Goal: Information Seeking & Learning: Stay updated

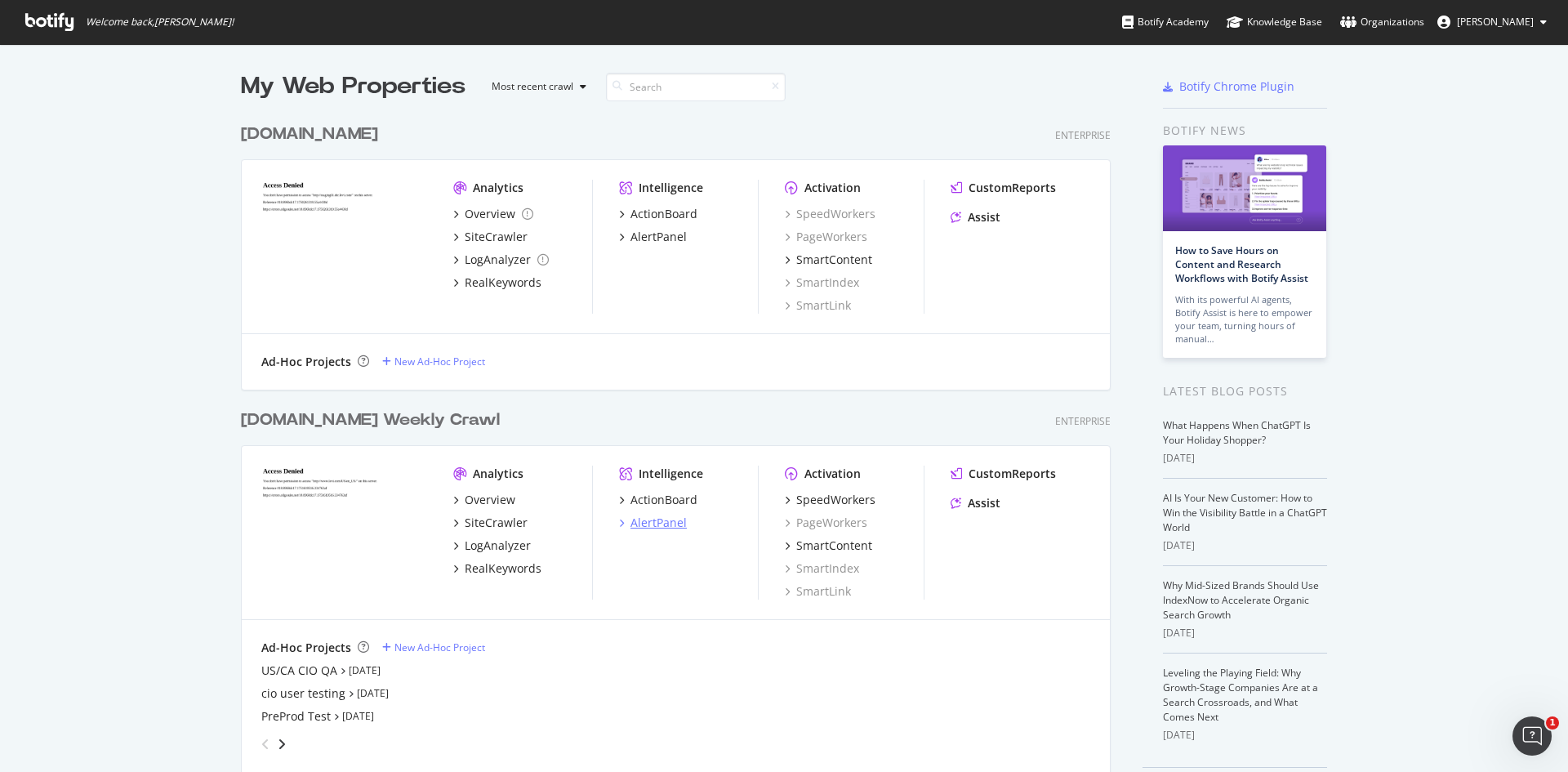
click at [652, 523] on div "AlertPanel" at bounding box center [658, 523] width 56 height 17
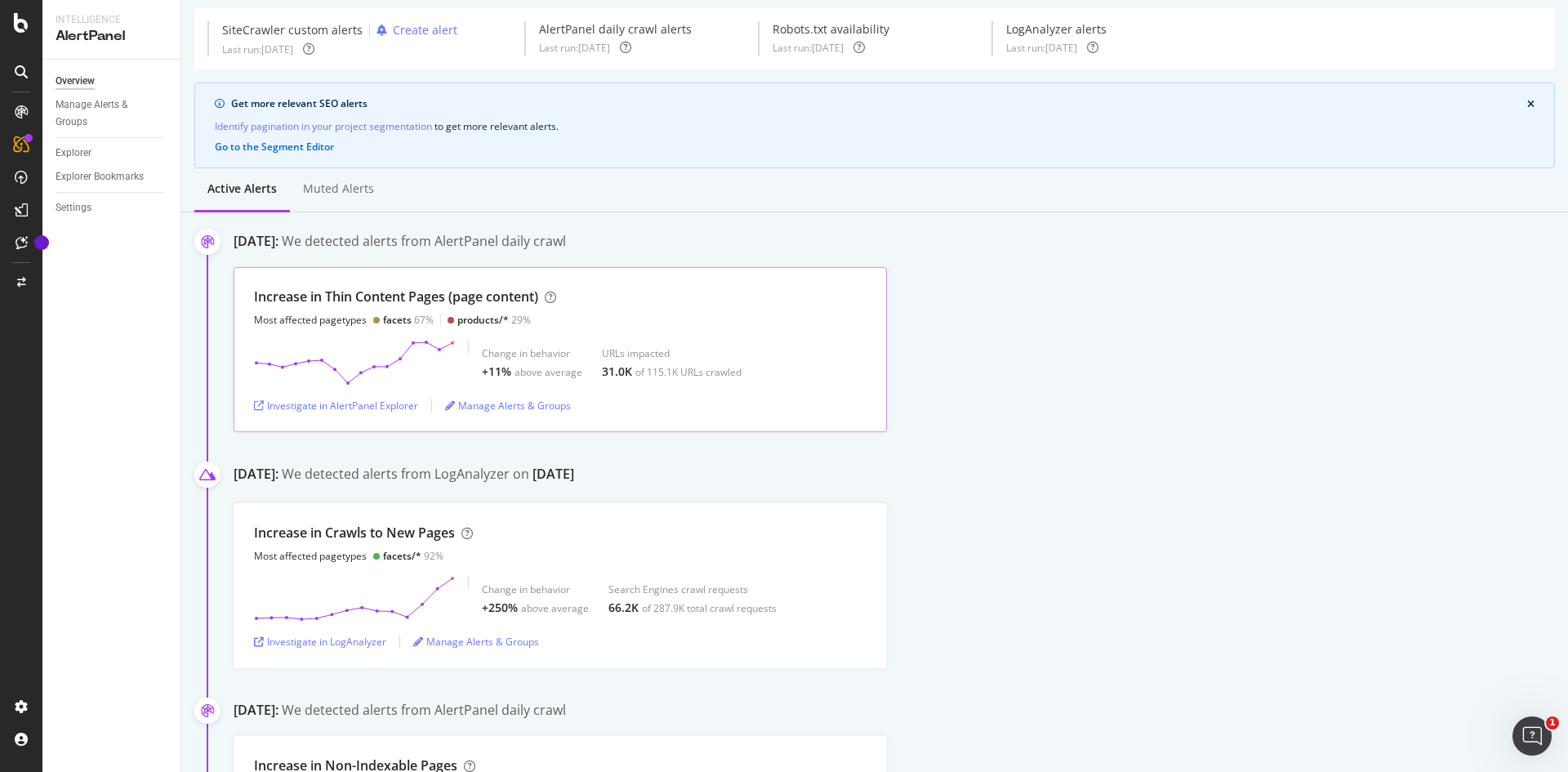
scroll to position [81, 0]
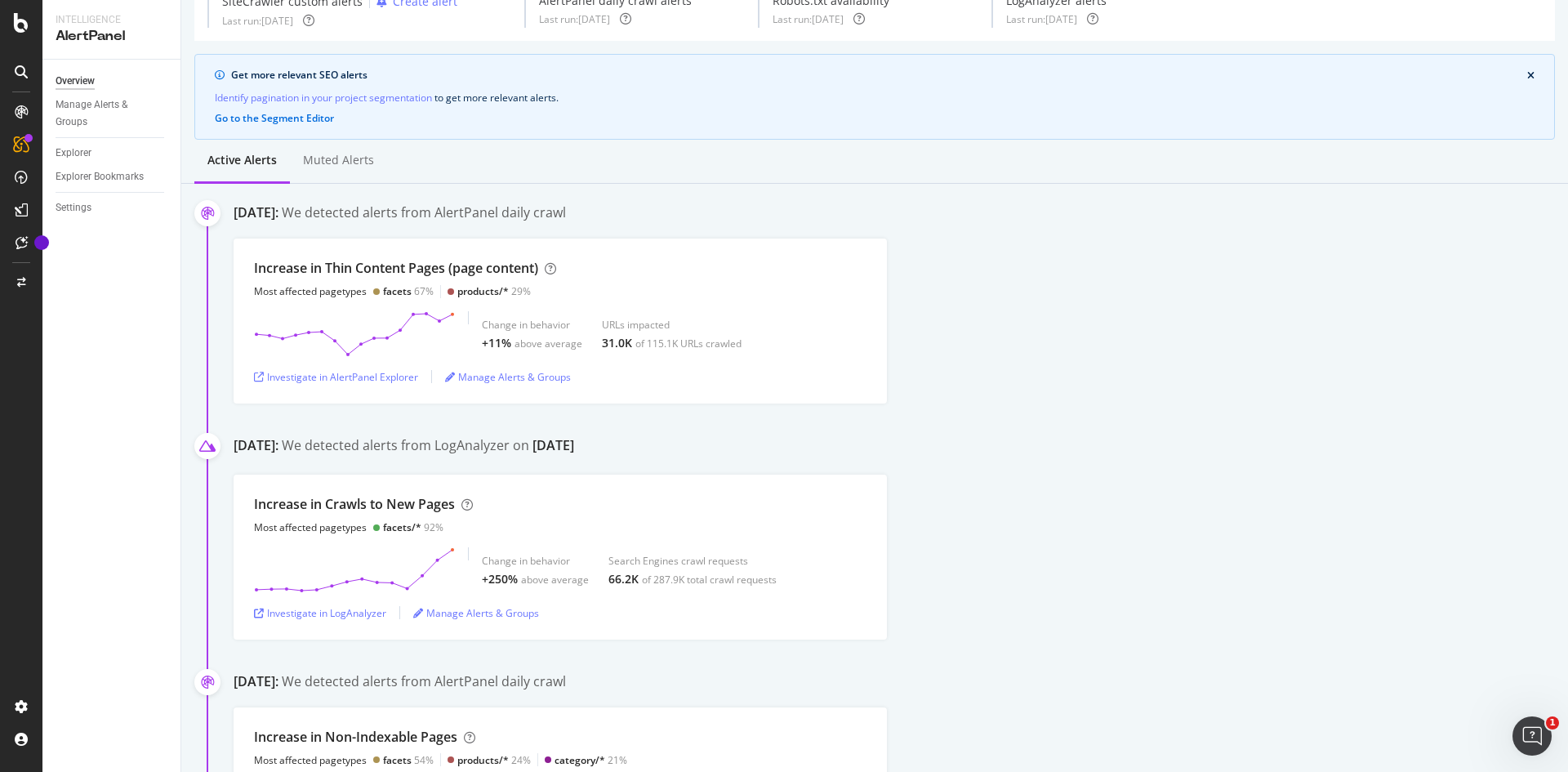
click at [649, 344] on div "of 115.1K URLs crawled" at bounding box center [688, 343] width 106 height 14
click at [987, 332] on div "Increase in Thin Content Pages (page content) Most affected pagetypes facets 67…" at bounding box center [900, 321] width 1335 height 165
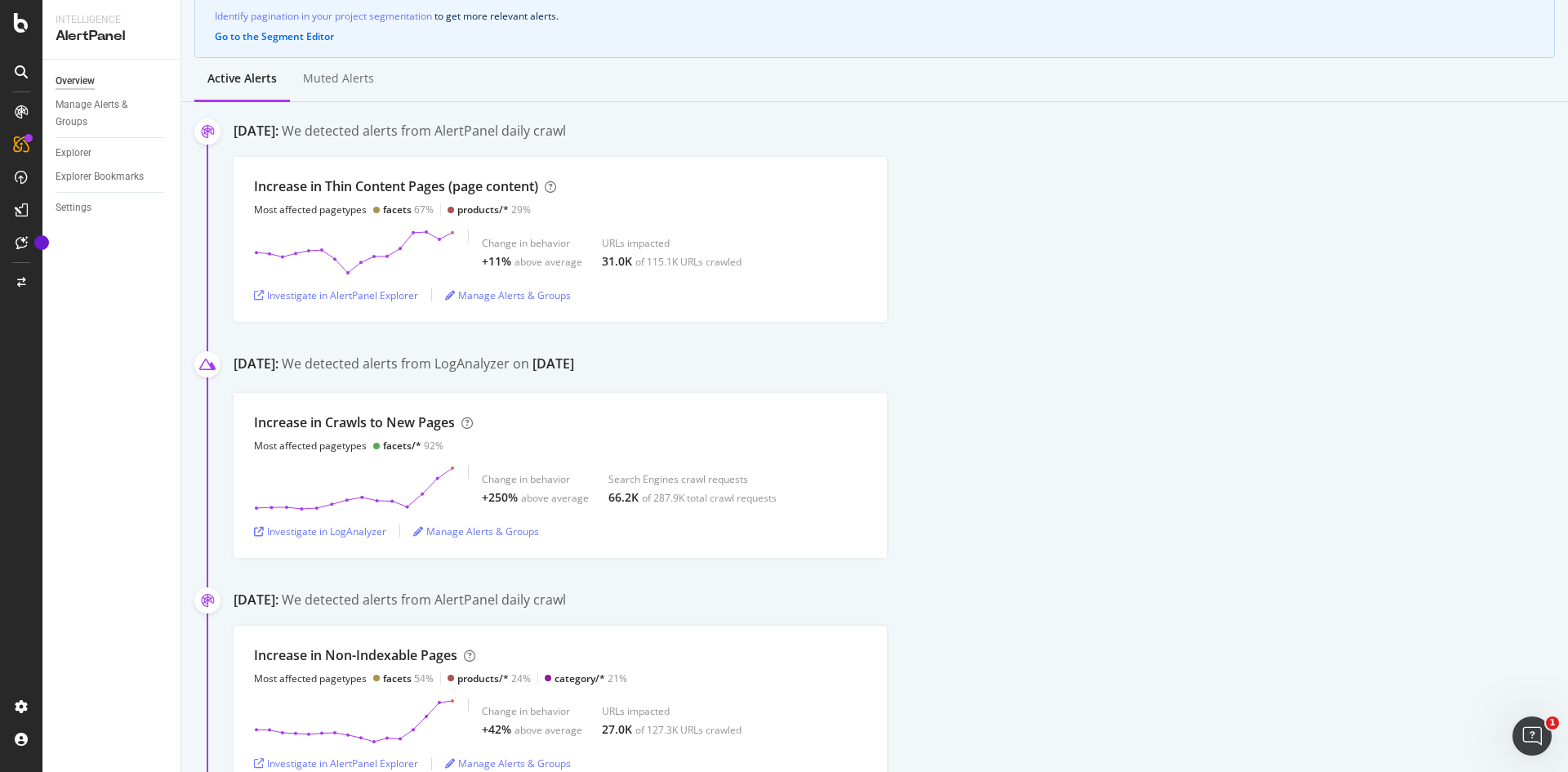
scroll to position [245, 0]
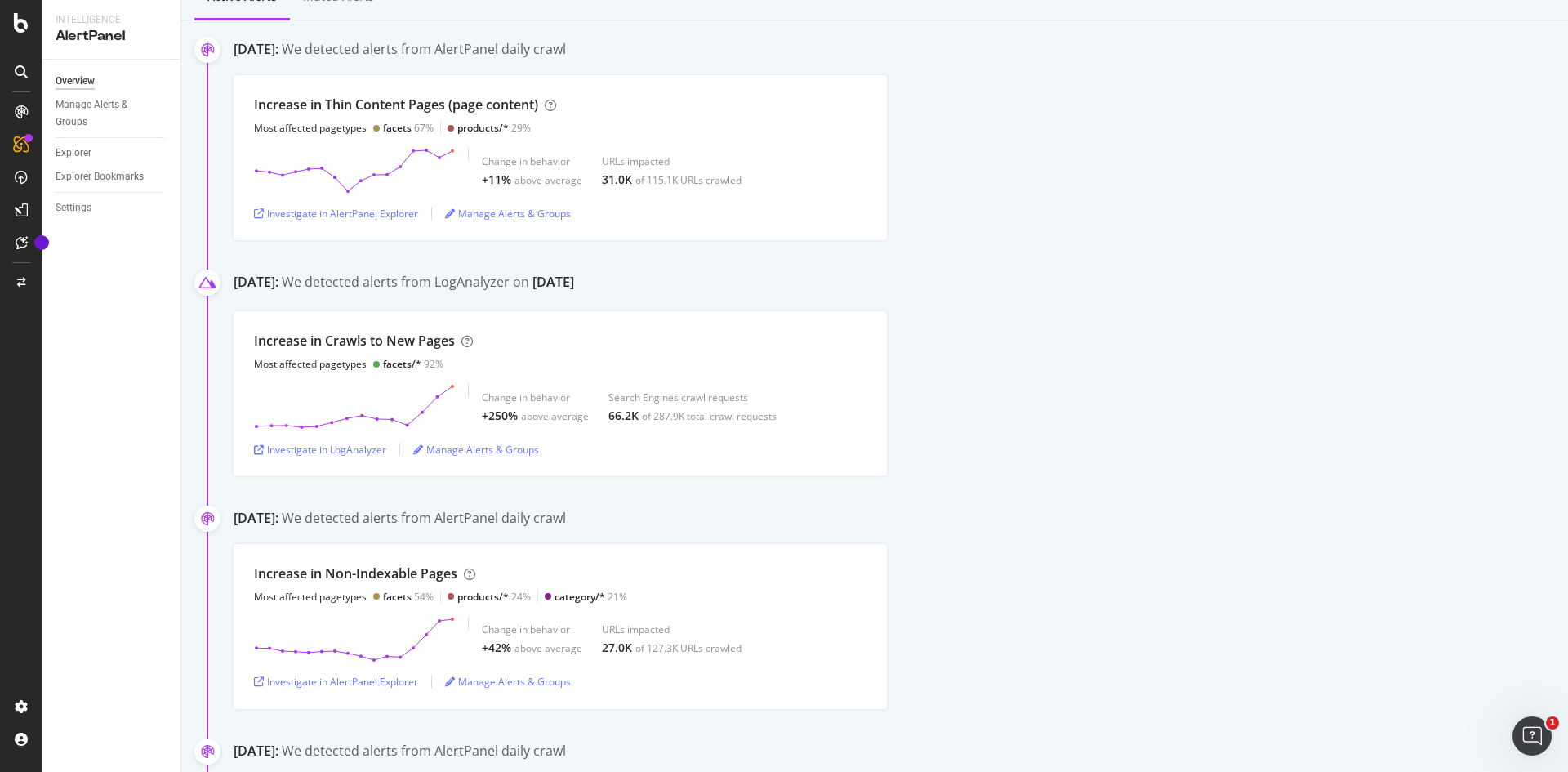
click at [376, 514] on div "We detected alerts from AlertPanel daily crawl" at bounding box center [424, 518] width 284 height 19
drag, startPoint x: 364, startPoint y: 515, endPoint x: 372, endPoint y: 521, distance: 10.0
click at [372, 521] on div "We detected alerts from AlertPanel daily crawl" at bounding box center [424, 518] width 284 height 19
click at [564, 514] on div "We detected alerts from AlertPanel daily crawl" at bounding box center [424, 518] width 284 height 19
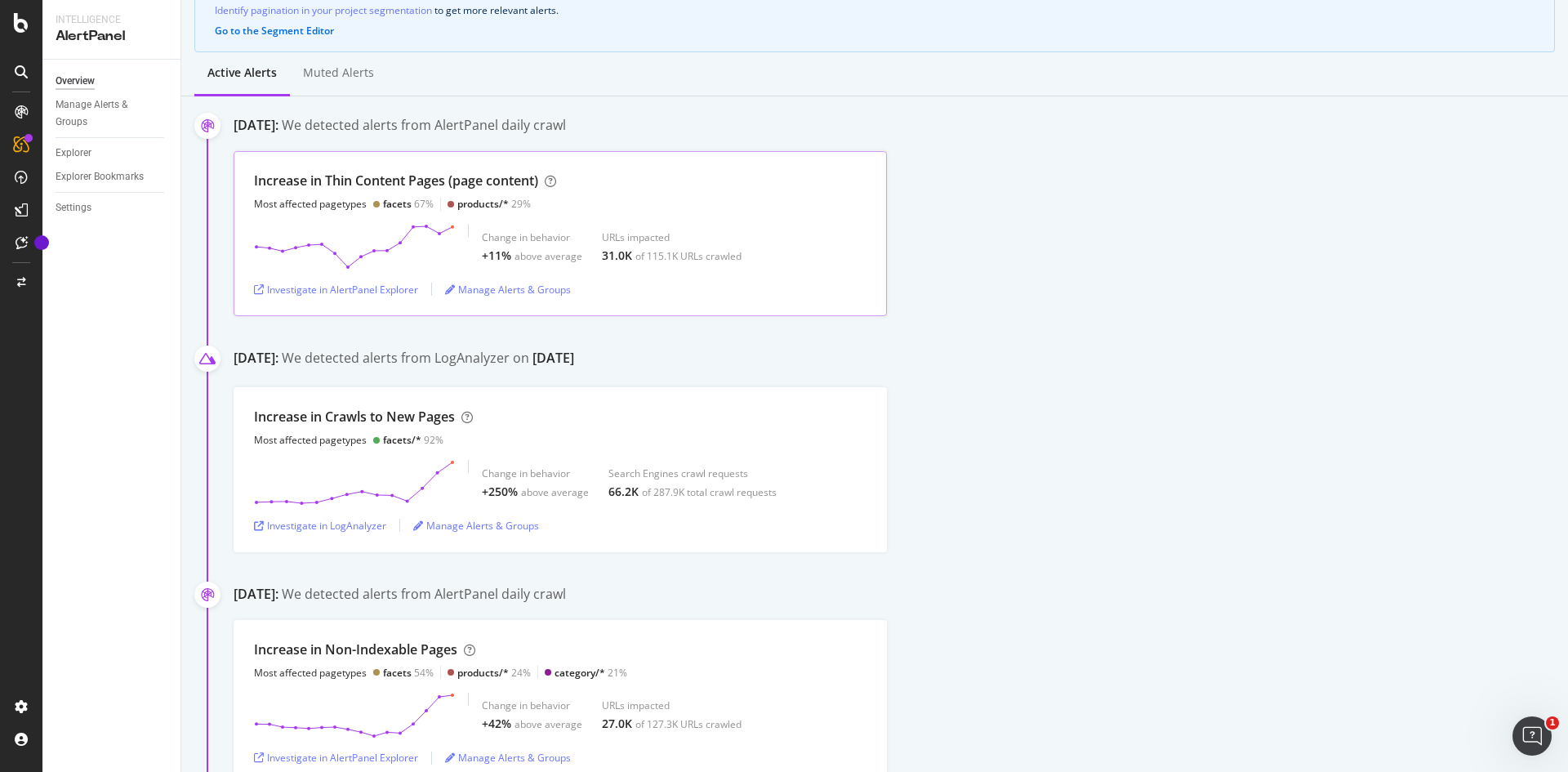
scroll to position [81, 0]
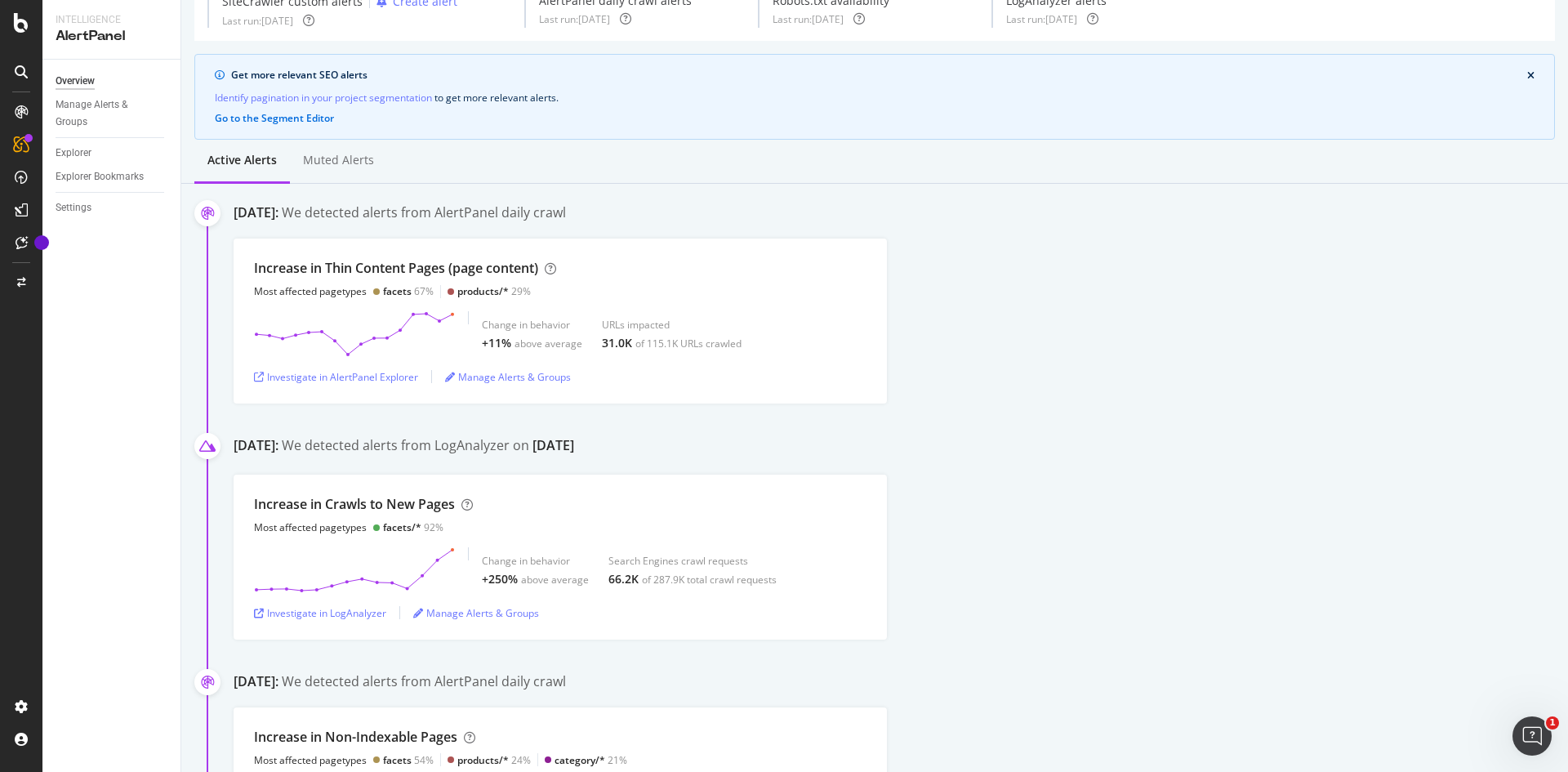
click at [1065, 441] on div "[DATE]: We detected alerts from LogAnalyzer on [DATE]" at bounding box center [900, 449] width 1335 height 26
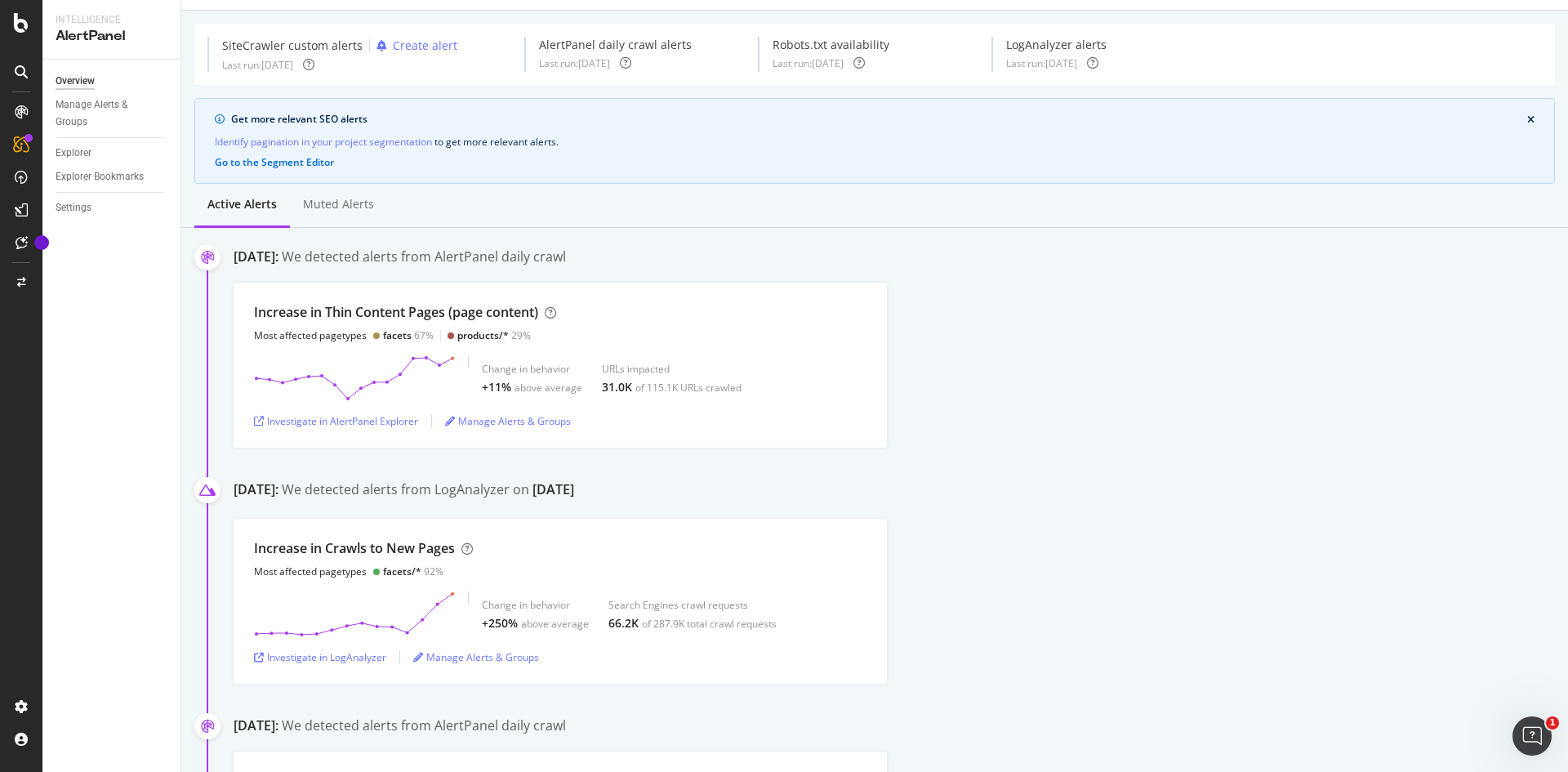
scroll to position [0, 0]
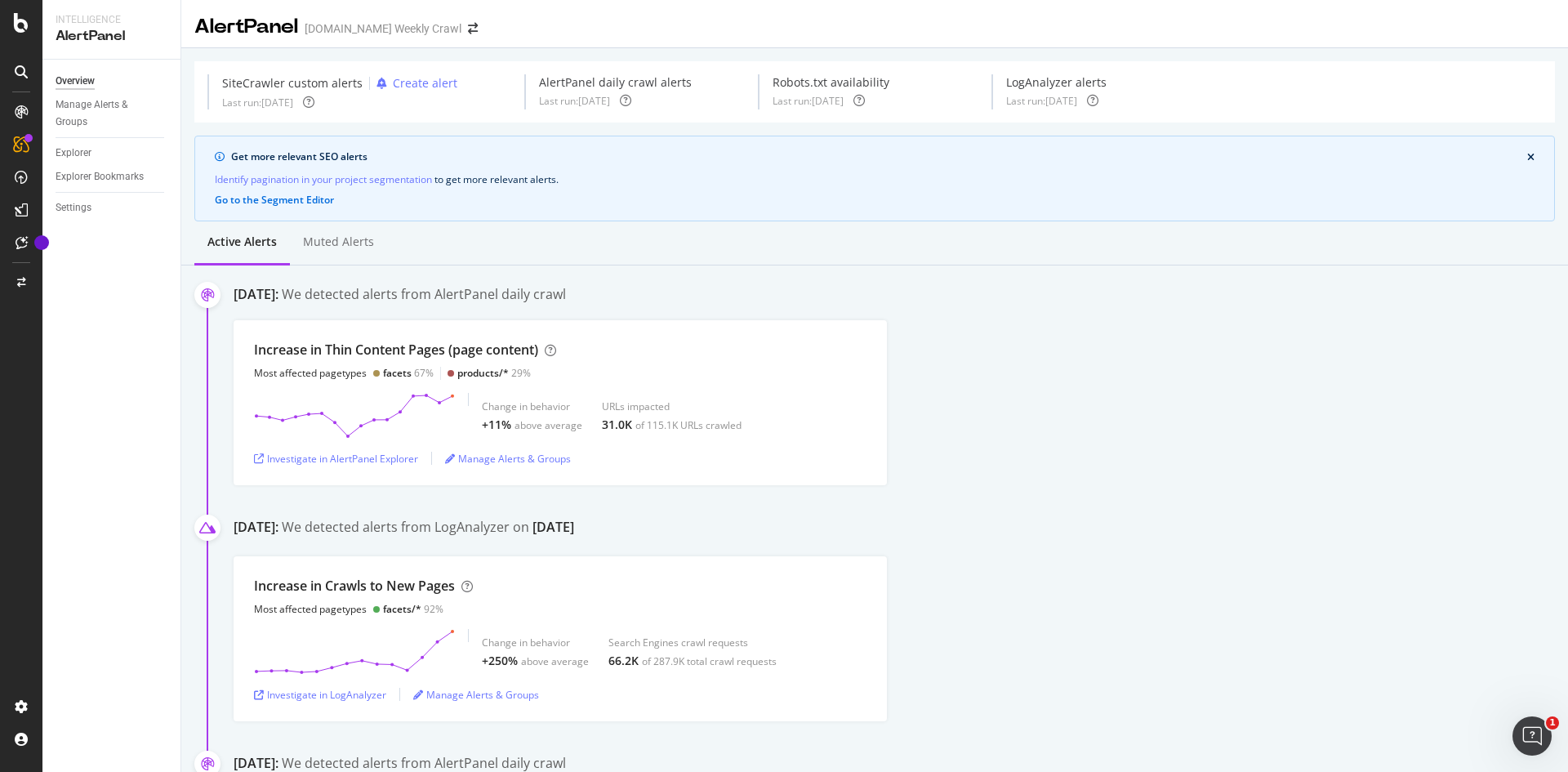
click at [1067, 441] on div "Increase in Thin Content Pages (page content) Most affected pagetypes facets 67…" at bounding box center [900, 402] width 1335 height 165
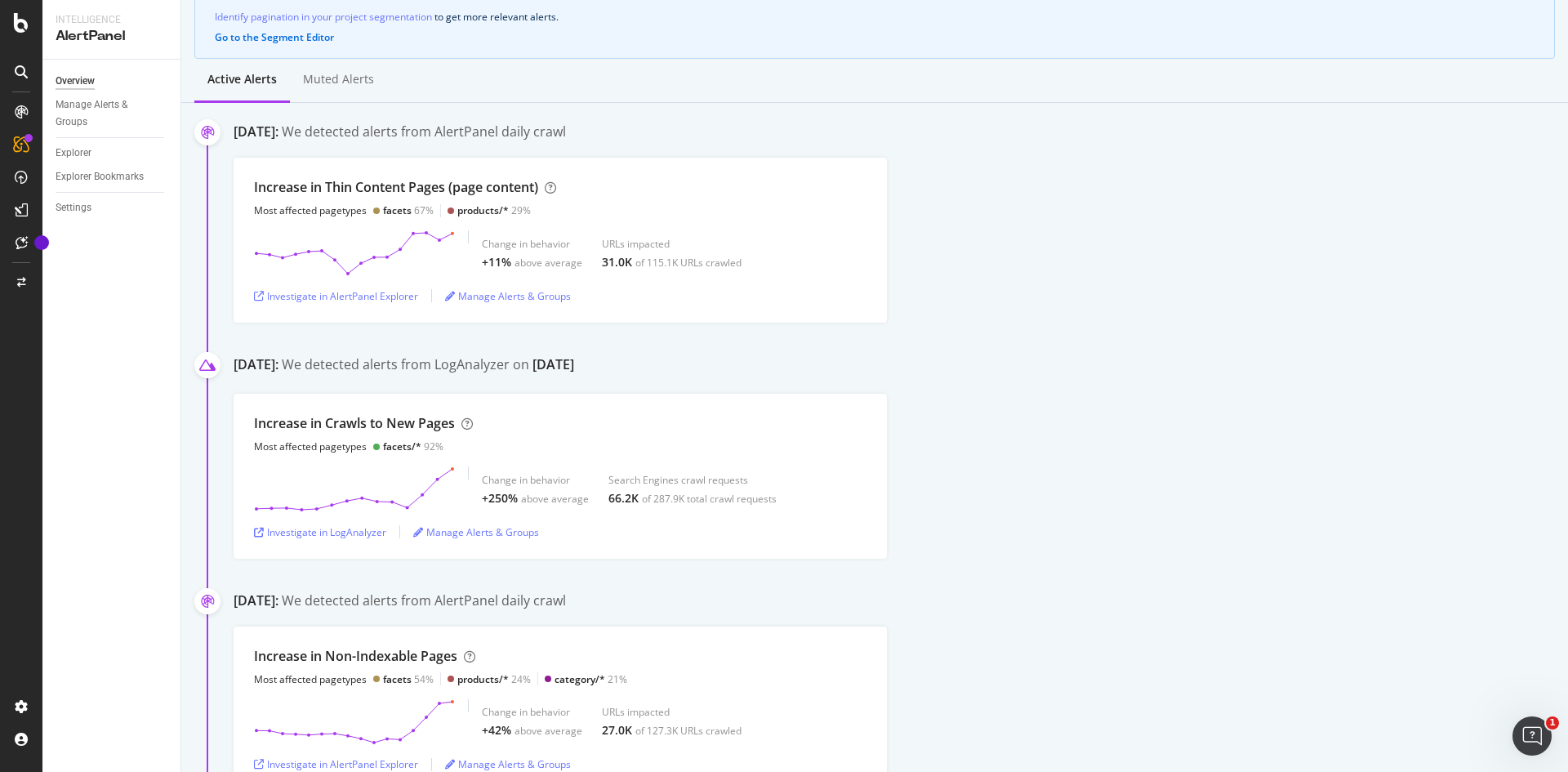
scroll to position [164, 0]
click at [1030, 448] on div "Increase in Crawls to New Pages Most affected pagetypes facets/* 92% Change in …" at bounding box center [900, 476] width 1335 height 165
click at [574, 354] on div "We detected alerts from LogAnalyzer on [DATE]" at bounding box center [428, 365] width 292 height 22
click at [1074, 628] on div "Increase in Non-Indexable Pages Most affected pagetypes facets 54% products/* 2…" at bounding box center [900, 708] width 1335 height 165
click at [1095, 645] on div "Increase in Non-Indexable Pages Most affected pagetypes facets 54% products/* 2…" at bounding box center [900, 708] width 1335 height 165
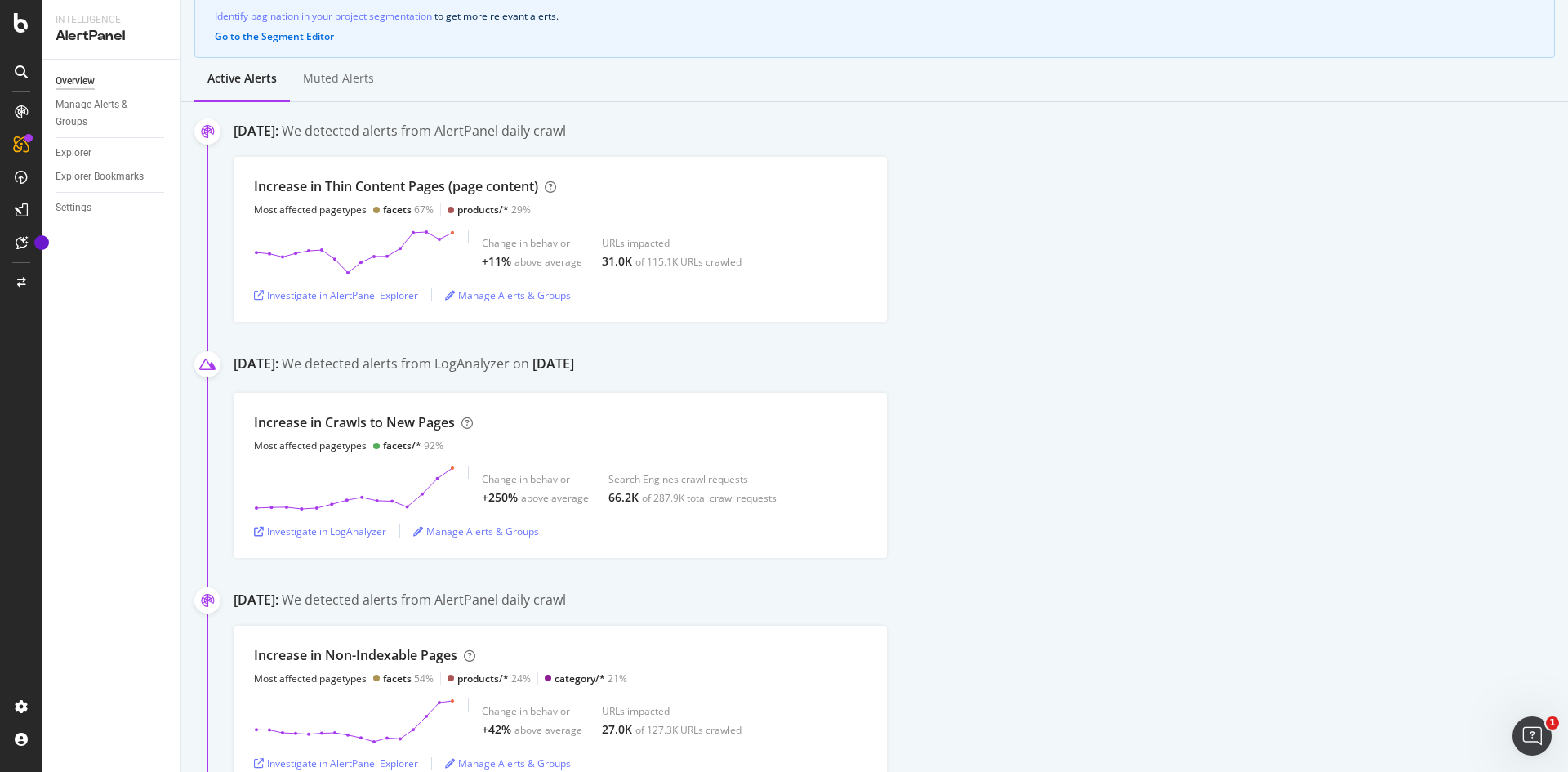
click at [980, 532] on div "Increase in Crawls to New Pages Most affected pagetypes facets/* 92% Change in …" at bounding box center [900, 476] width 1335 height 165
click at [957, 632] on div "Increase in Non-Indexable Pages Most affected pagetypes facets 54% products/* 2…" at bounding box center [900, 708] width 1335 height 165
click at [560, 607] on div "We detected alerts from AlertPanel daily crawl" at bounding box center [424, 599] width 284 height 19
click at [566, 598] on div "We detected alerts from AlertPanel daily crawl" at bounding box center [424, 599] width 284 height 19
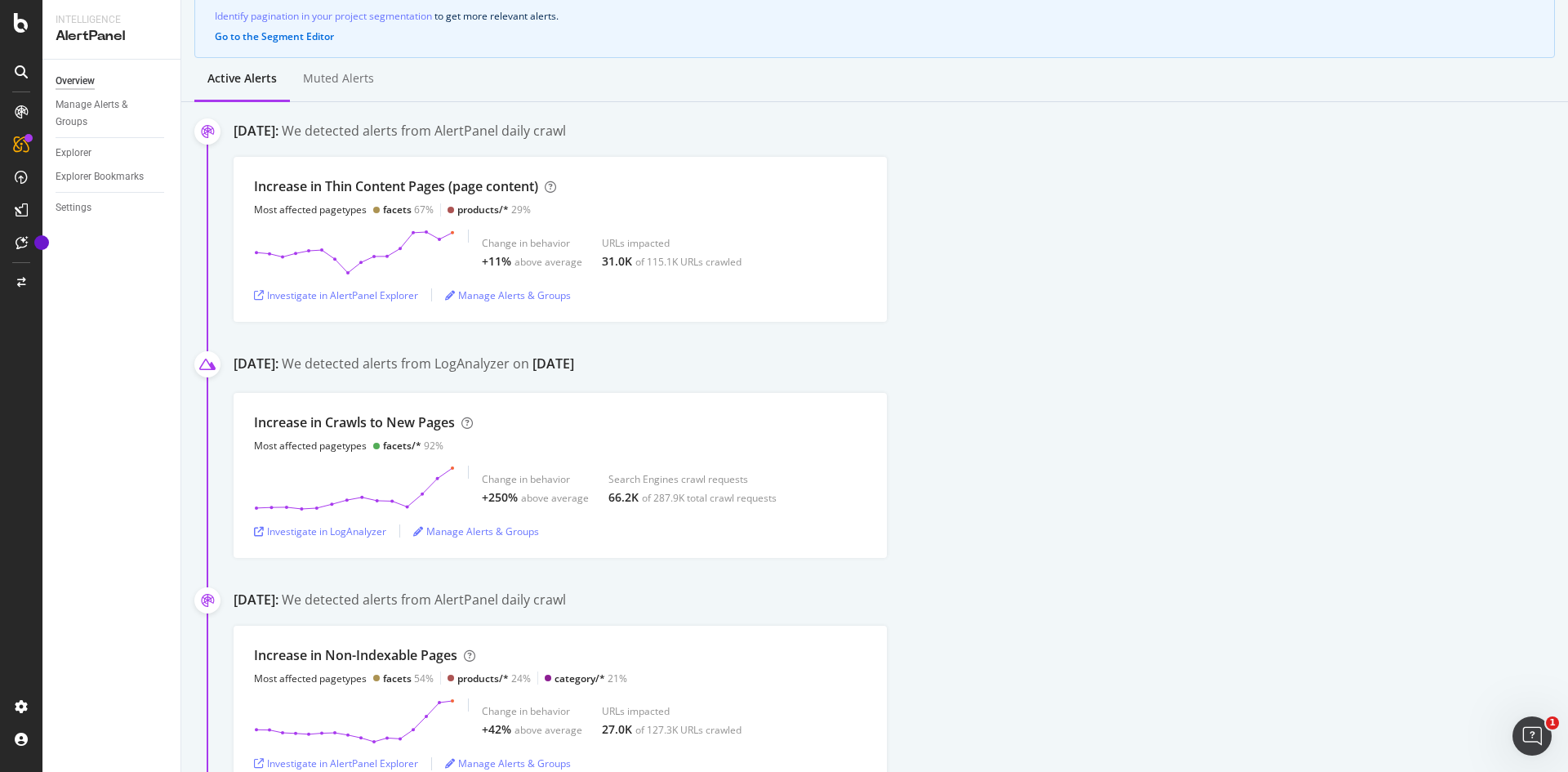
click at [566, 599] on div "We detected alerts from AlertPanel daily crawl" at bounding box center [424, 599] width 284 height 19
click at [566, 595] on div "We detected alerts from AlertPanel daily crawl" at bounding box center [424, 599] width 284 height 19
click at [1160, 516] on div "Increase in Crawls to New Pages Most affected pagetypes facets/* 92% Change in …" at bounding box center [900, 476] width 1335 height 165
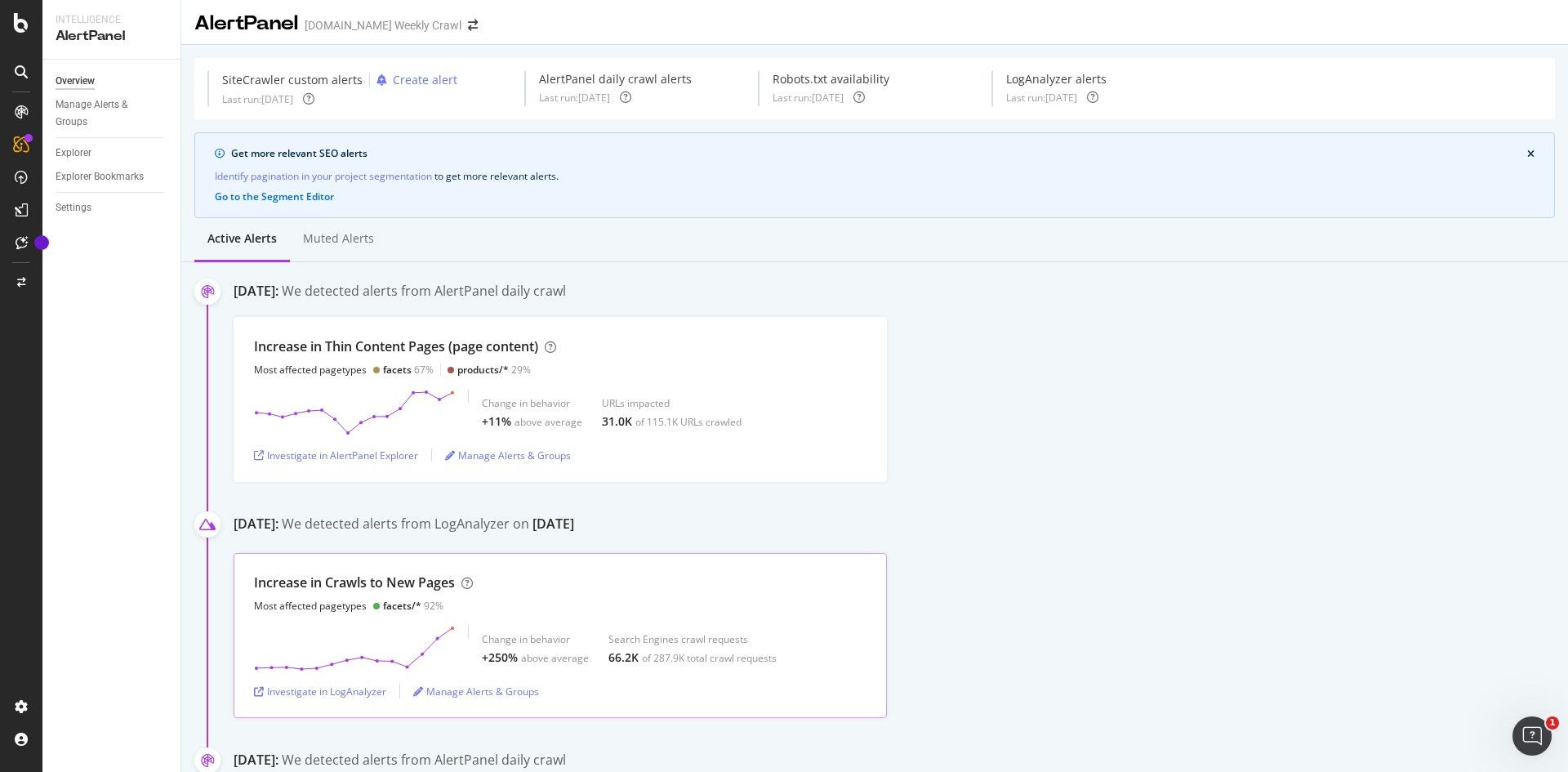
scroll to position [0, 0]
click at [445, 295] on div "We detected alerts from AlertPanel daily crawl" at bounding box center [424, 294] width 284 height 19
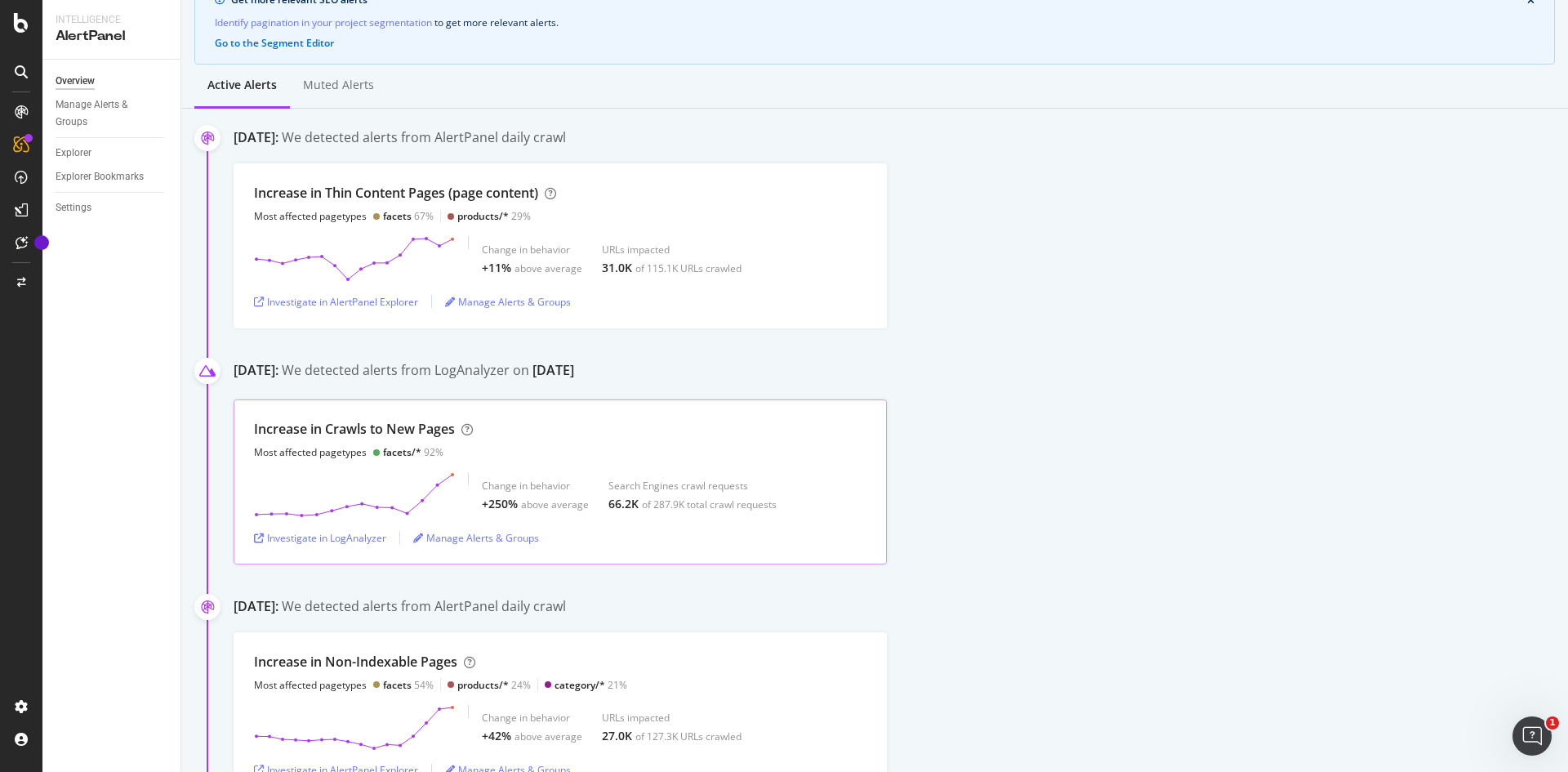
scroll to position [164, 0]
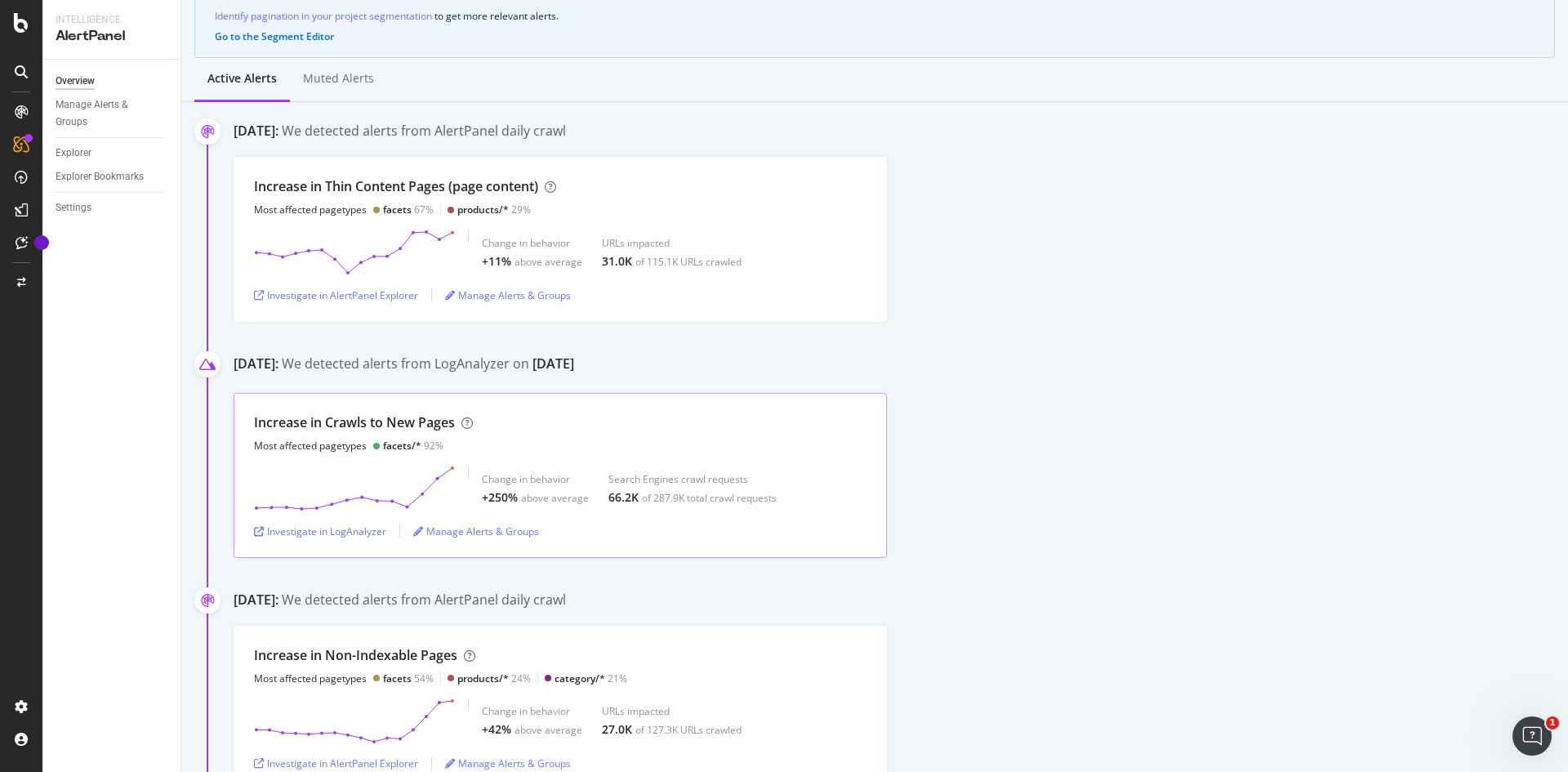
click at [623, 491] on div "66.2K" at bounding box center [623, 497] width 30 height 17
click at [303, 446] on div "Most affected pagetypes" at bounding box center [310, 445] width 113 height 14
click at [309, 421] on div "Increase in Crawls to New Pages" at bounding box center [354, 422] width 201 height 19
click at [455, 602] on div "We detected alerts from AlertPanel daily crawl" at bounding box center [424, 599] width 284 height 19
drag, startPoint x: 441, startPoint y: 603, endPoint x: 406, endPoint y: 607, distance: 35.2
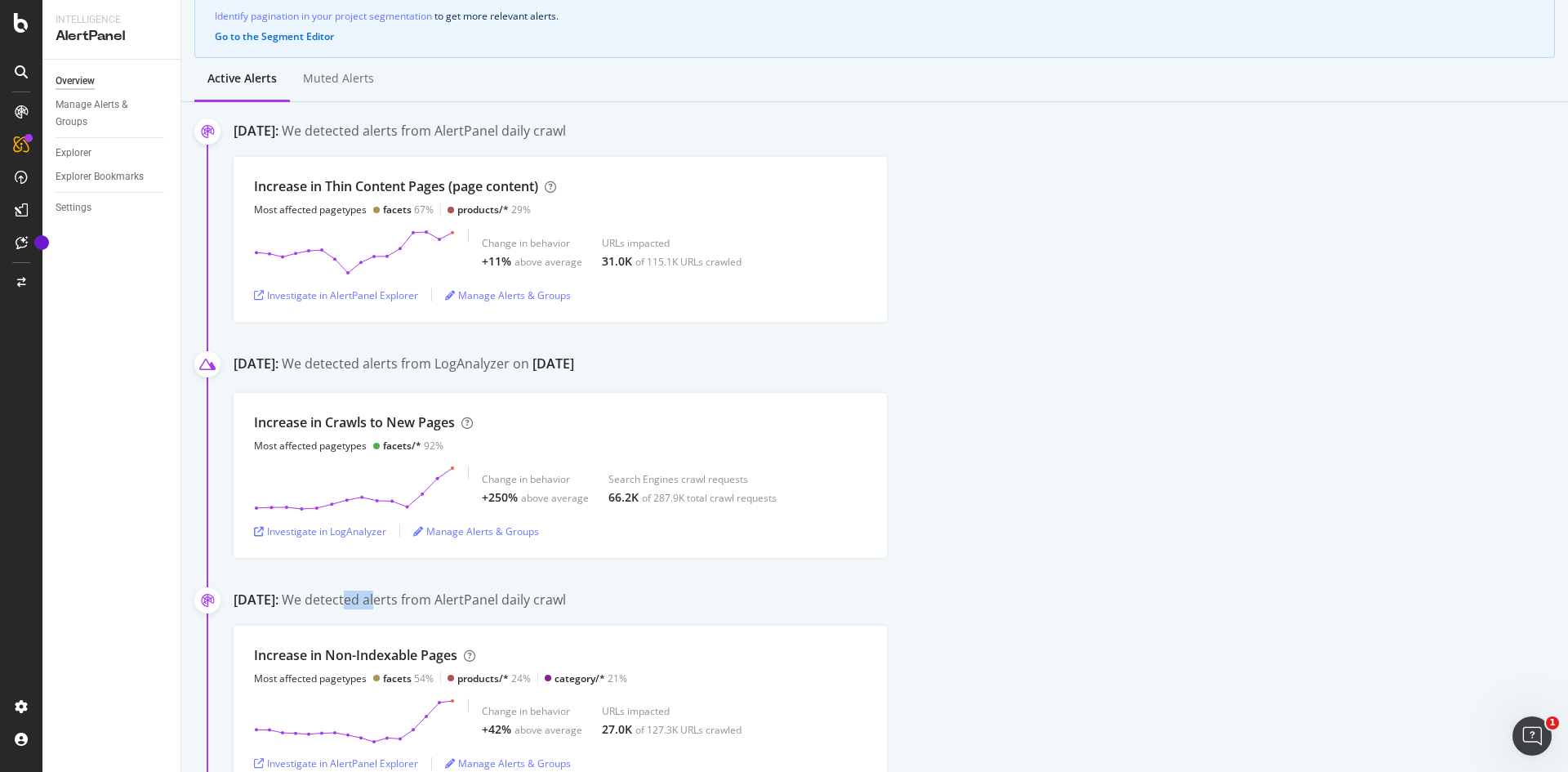
click at [406, 607] on div "We detected alerts from AlertPanel daily crawl" at bounding box center [424, 599] width 284 height 19
click at [407, 607] on div "We detected alerts from AlertPanel daily crawl" at bounding box center [424, 599] width 284 height 19
click at [404, 596] on div "We detected alerts from AlertPanel daily crawl" at bounding box center [424, 599] width 284 height 19
click at [634, 596] on div "[DATE]: We detected alerts from AlertPanel daily crawl" at bounding box center [900, 601] width 1335 height 22
click at [566, 596] on div "We detected alerts from AlertPanel daily crawl" at bounding box center [424, 599] width 284 height 19
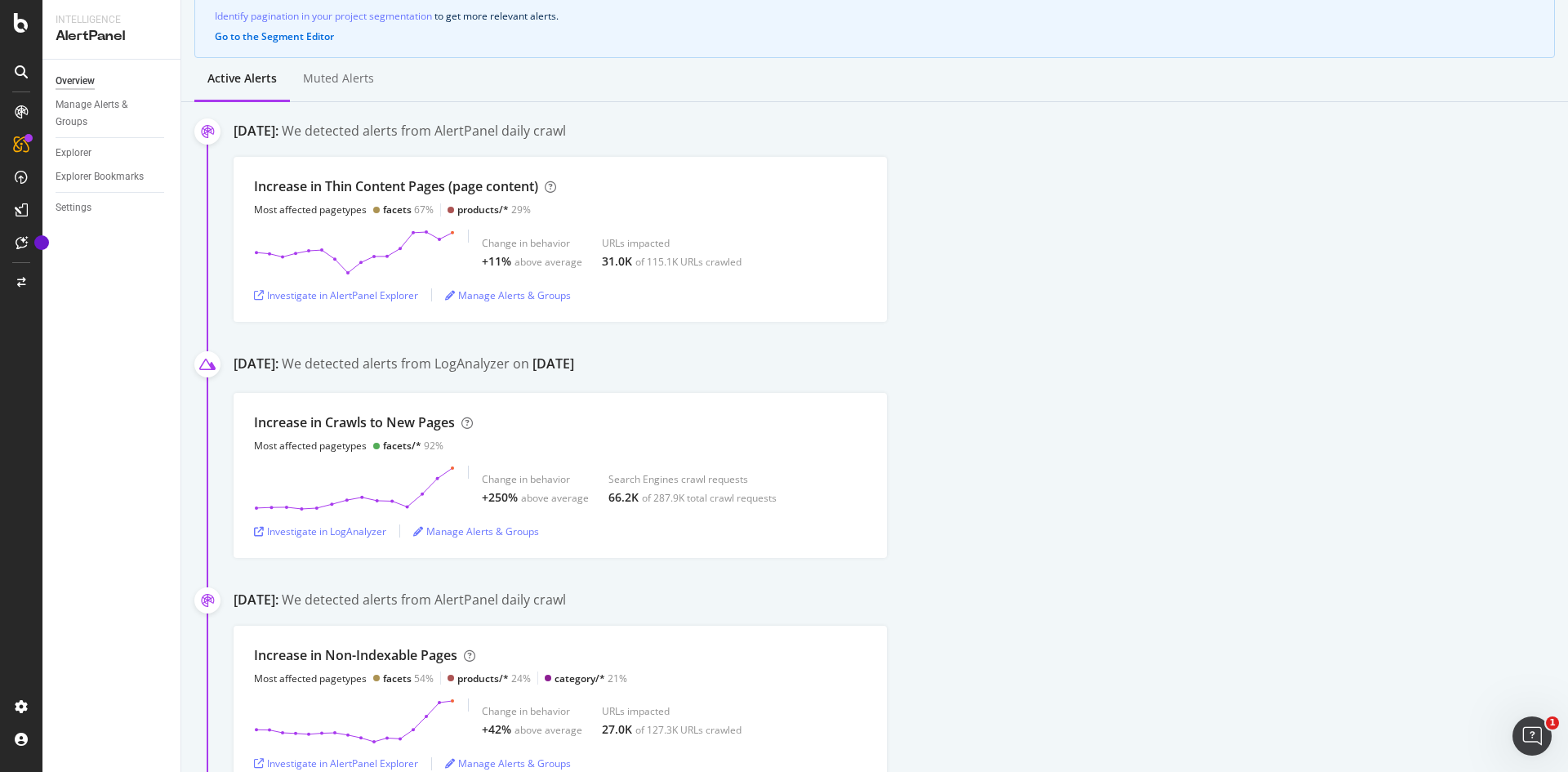
click at [740, 594] on div "[DATE]: We detected alerts from AlertPanel daily crawl" at bounding box center [900, 601] width 1335 height 22
click at [566, 603] on div "We detected alerts from AlertPanel daily crawl" at bounding box center [424, 599] width 284 height 19
click at [645, 601] on div "[DATE]: We detected alerts from AlertPanel daily crawl" at bounding box center [900, 601] width 1335 height 22
click at [625, 716] on div "URLs impacted" at bounding box center [672, 711] width 139 height 14
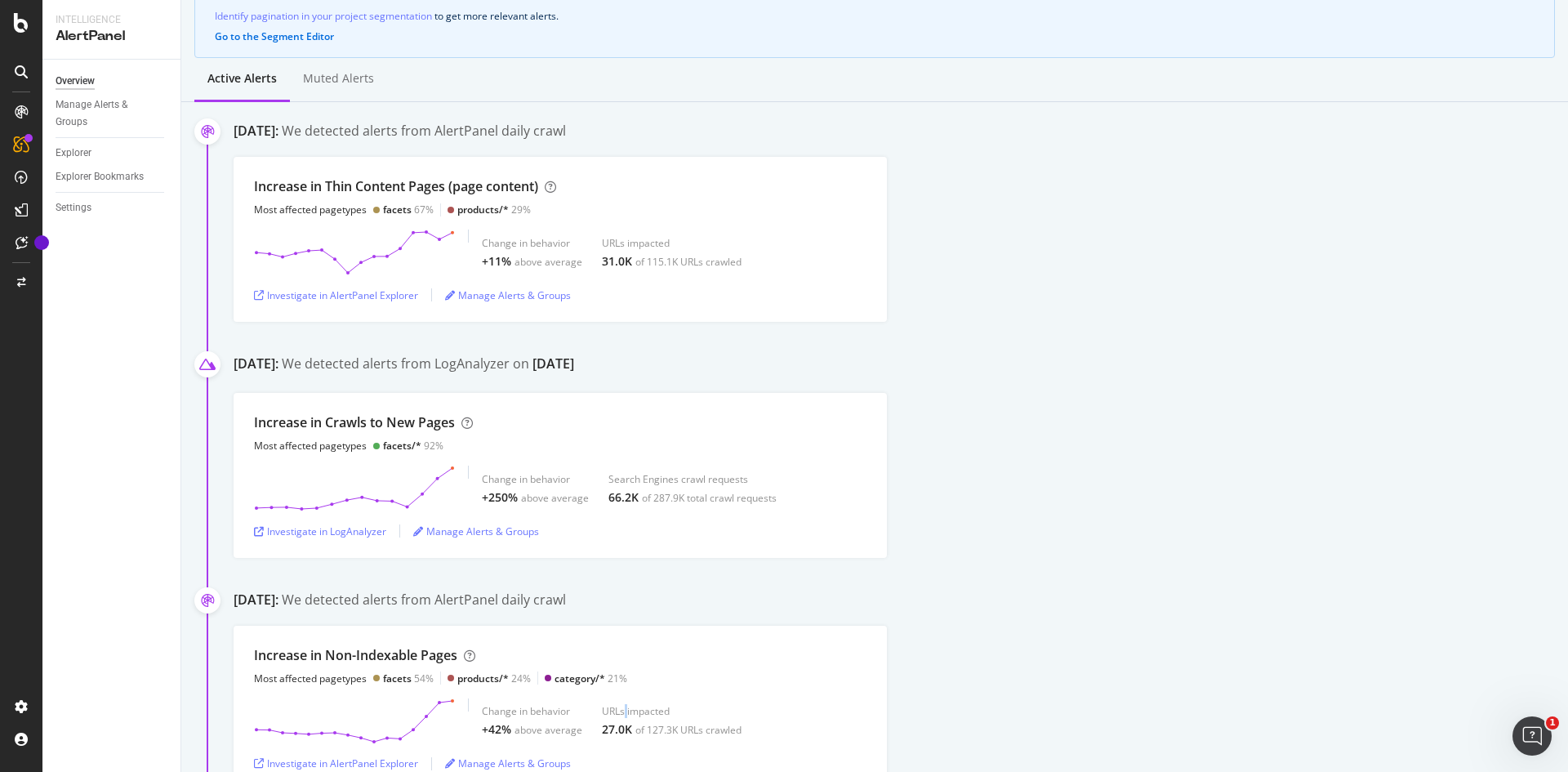
click at [574, 373] on div "We detected alerts from LogAnalyzer on [DATE]" at bounding box center [428, 365] width 292 height 22
click at [574, 361] on div "We detected alerts from LogAnalyzer on [DATE]" at bounding box center [428, 365] width 292 height 22
click at [539, 134] on div "We detected alerts from AlertPanel daily crawl" at bounding box center [424, 130] width 284 height 19
drag, startPoint x: 521, startPoint y: 130, endPoint x: 583, endPoint y: 125, distance: 62.2
click at [566, 125] on div "We detected alerts from AlertPanel daily crawl" at bounding box center [424, 130] width 284 height 19
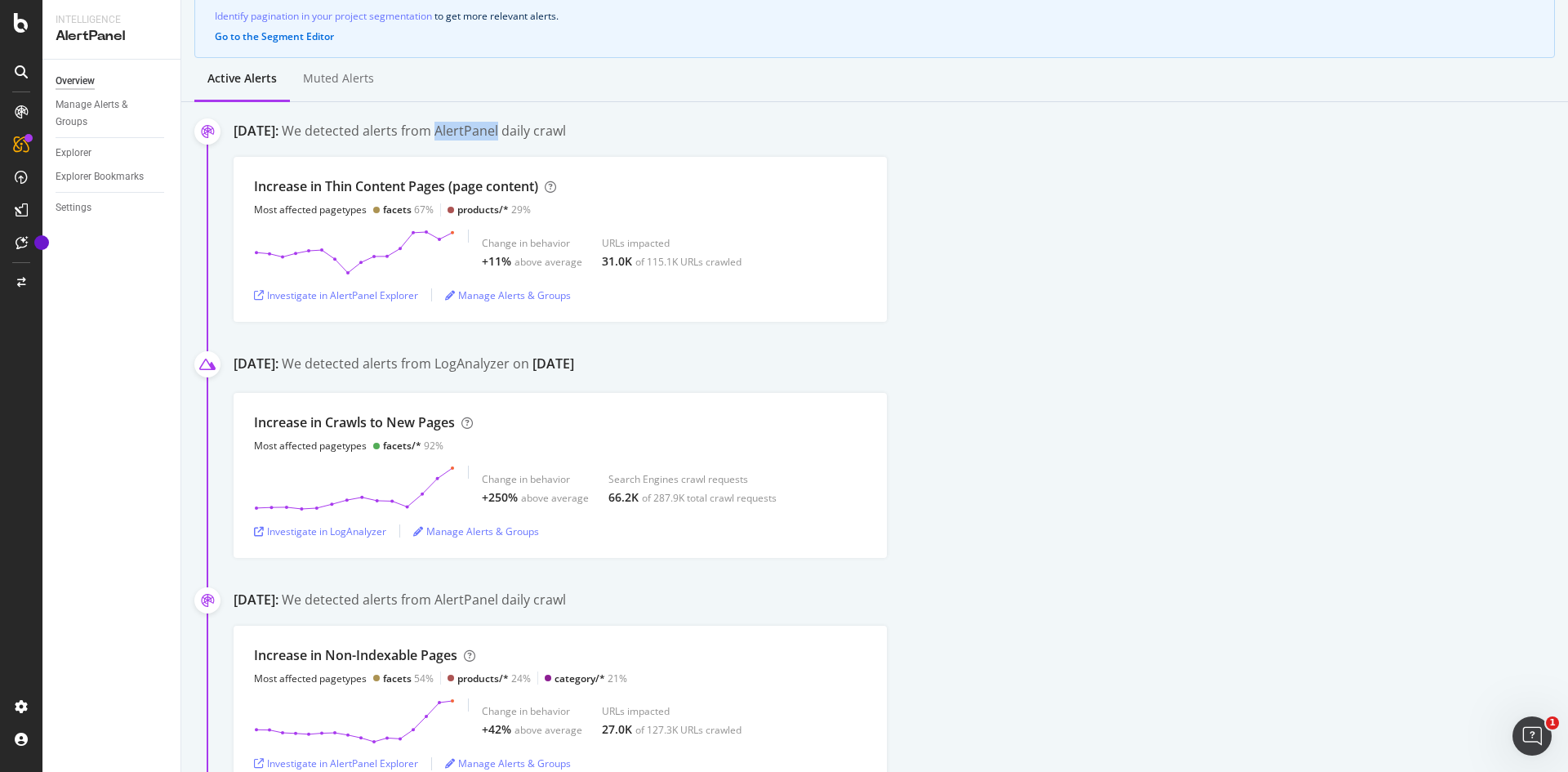
click at [566, 130] on div "We detected alerts from AlertPanel daily crawl" at bounding box center [424, 130] width 284 height 19
drag, startPoint x: 581, startPoint y: 133, endPoint x: 525, endPoint y: 134, distance: 56.0
click at [525, 134] on div "We detected alerts from AlertPanel daily crawl" at bounding box center [424, 130] width 284 height 19
click at [526, 134] on div "We detected alerts from AlertPanel daily crawl" at bounding box center [424, 130] width 284 height 19
click at [518, 594] on div "We detected alerts from AlertPanel daily crawl" at bounding box center [424, 599] width 284 height 19
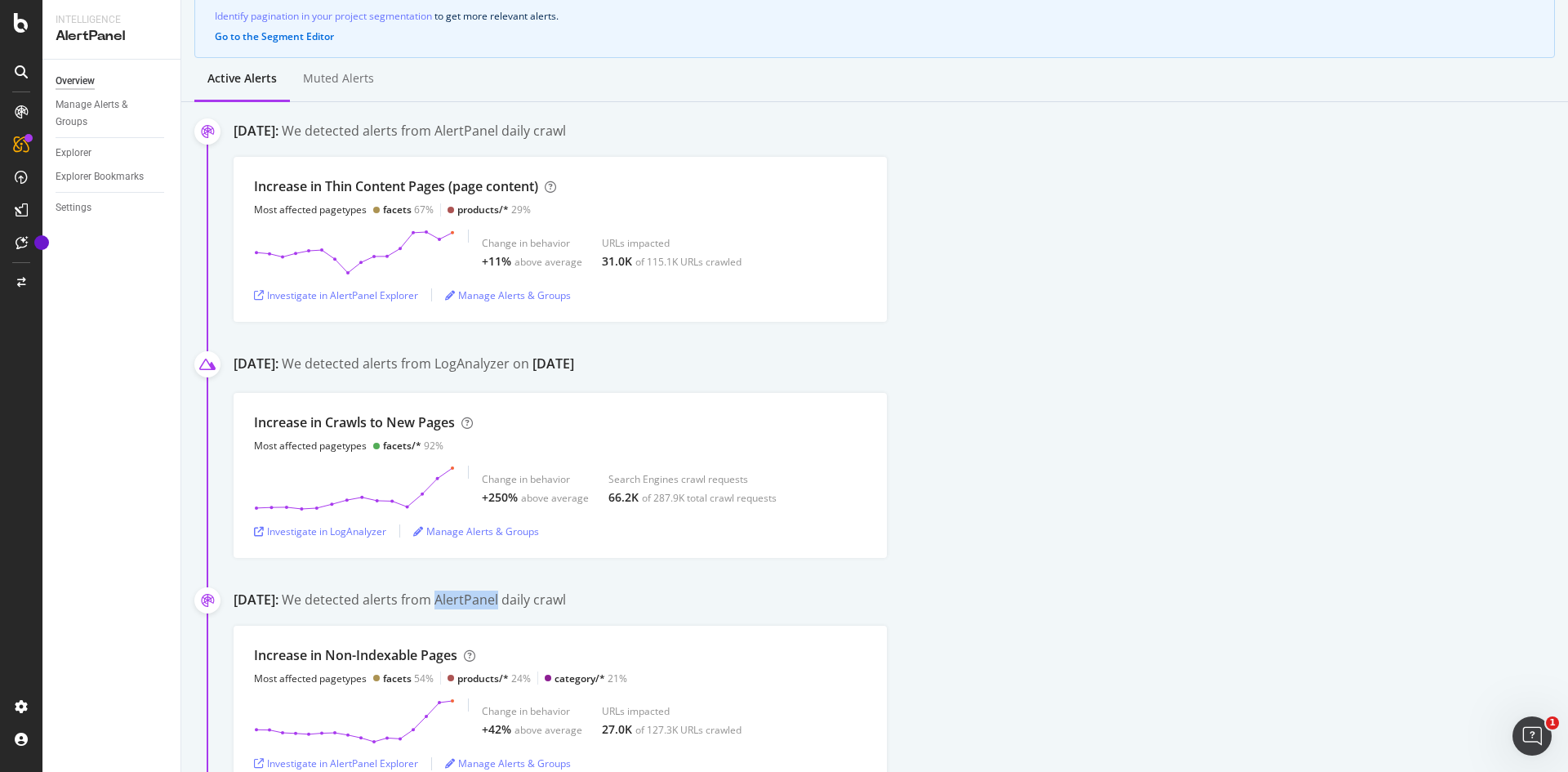
drag, startPoint x: 496, startPoint y: 601, endPoint x: 561, endPoint y: 606, distance: 65.2
click at [561, 606] on div "We detected alerts from AlertPanel daily crawl" at bounding box center [424, 599] width 284 height 19
click at [566, 592] on div "We detected alerts from AlertPanel daily crawl" at bounding box center [424, 599] width 284 height 19
drag, startPoint x: 559, startPoint y: 600, endPoint x: 499, endPoint y: 593, distance: 60.4
click at [499, 593] on div "We detected alerts from AlertPanel daily crawl" at bounding box center [424, 599] width 284 height 19
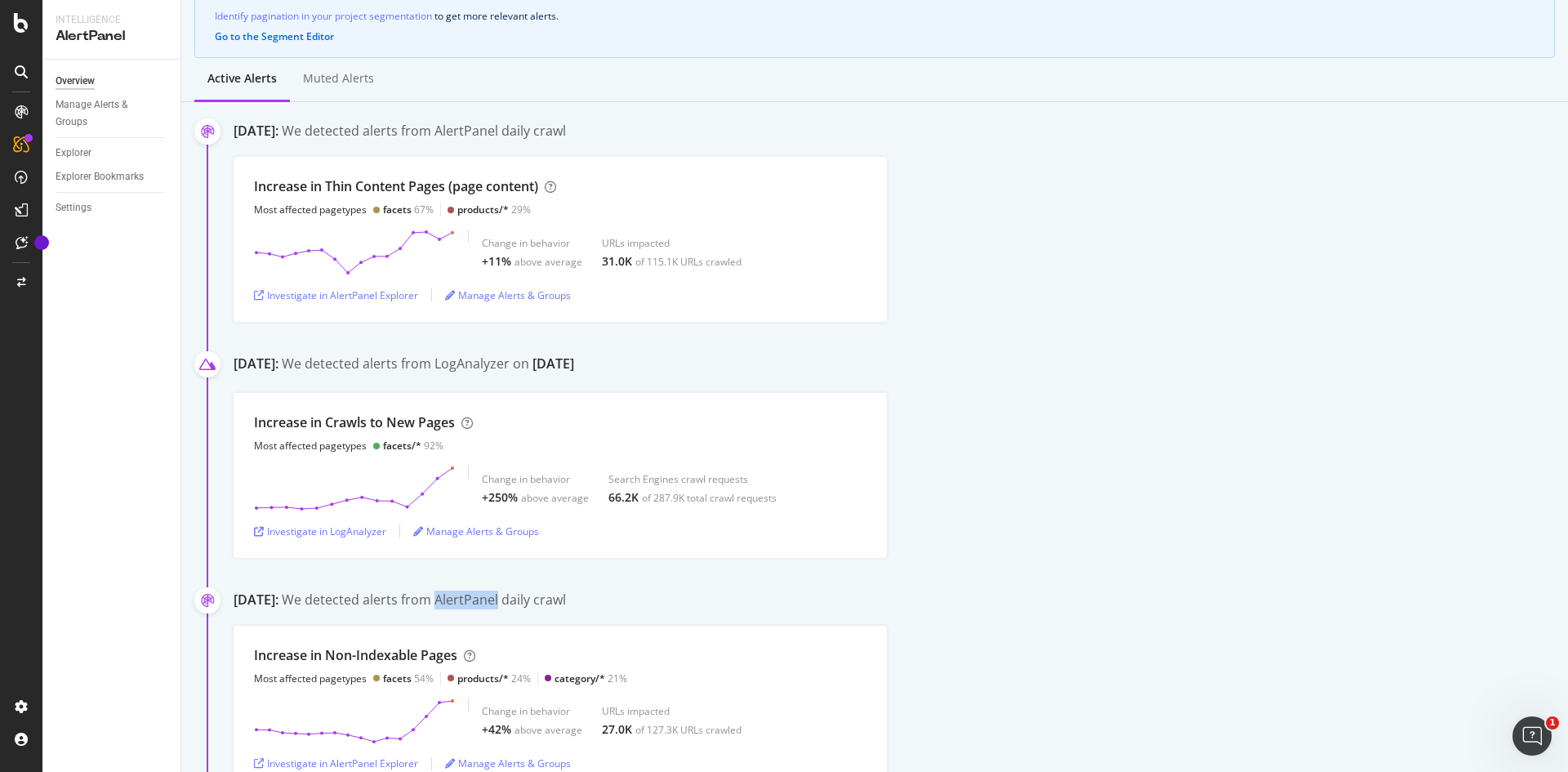
click at [501, 594] on div "We detected alerts from AlertPanel daily crawl" at bounding box center [424, 599] width 284 height 19
click at [512, 603] on div "We detected alerts from AlertPanel daily crawl" at bounding box center [424, 599] width 284 height 19
click at [517, 598] on div "We detected alerts from AlertPanel daily crawl" at bounding box center [424, 599] width 284 height 19
drag, startPoint x: 527, startPoint y: 602, endPoint x: 498, endPoint y: 608, distance: 29.6
click at [498, 608] on div "We detected alerts from AlertPanel daily crawl" at bounding box center [424, 599] width 284 height 19
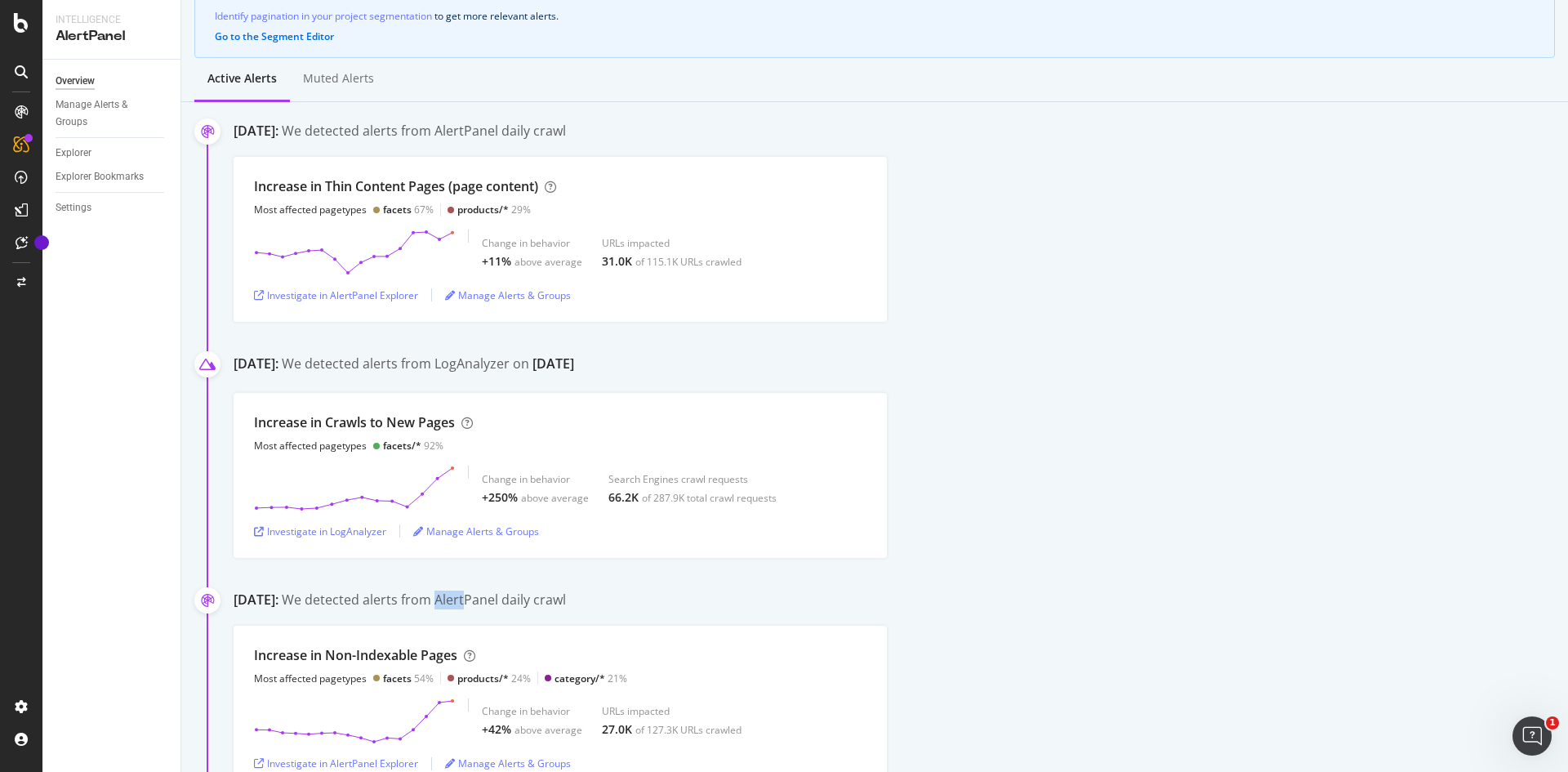
click at [498, 608] on div "We detected alerts from AlertPanel daily crawl" at bounding box center [424, 599] width 284 height 19
click at [554, 605] on div "We detected alerts from AlertPanel daily crawl" at bounding box center [424, 599] width 284 height 19
